Goal: Check status

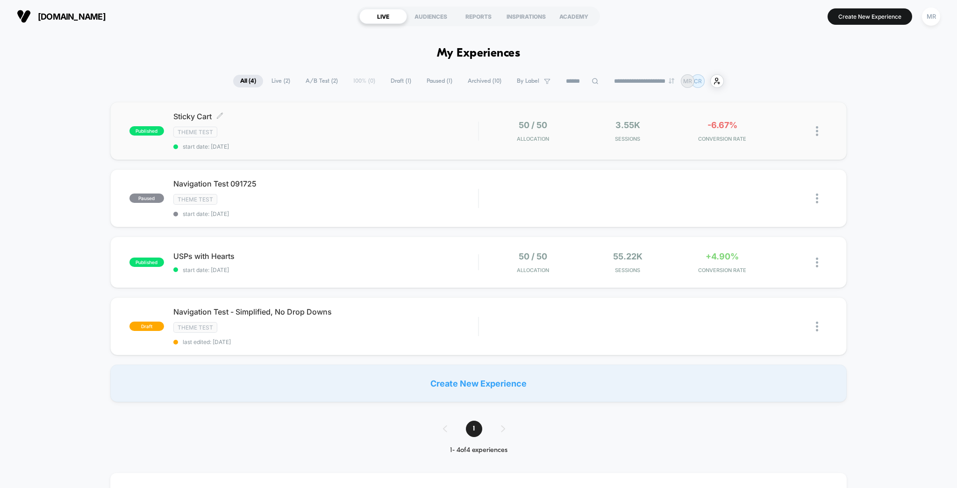
click at [346, 112] on span "Sticky Cart Click to edit experience details" at bounding box center [325, 116] width 305 height 9
